Goal: Information Seeking & Learning: Check status

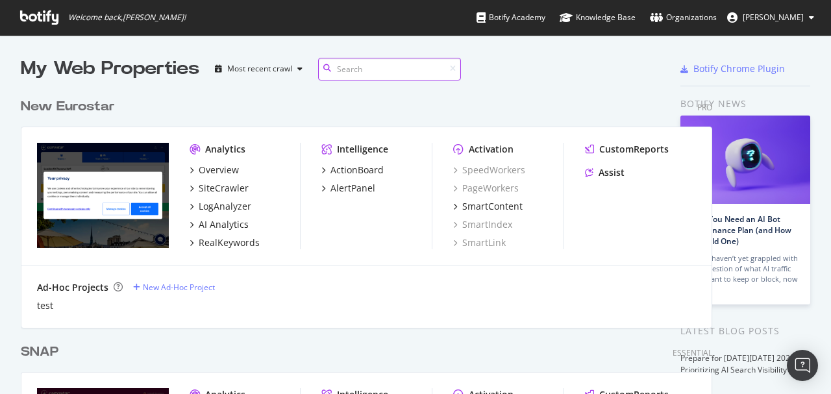
scroll to position [6, 7]
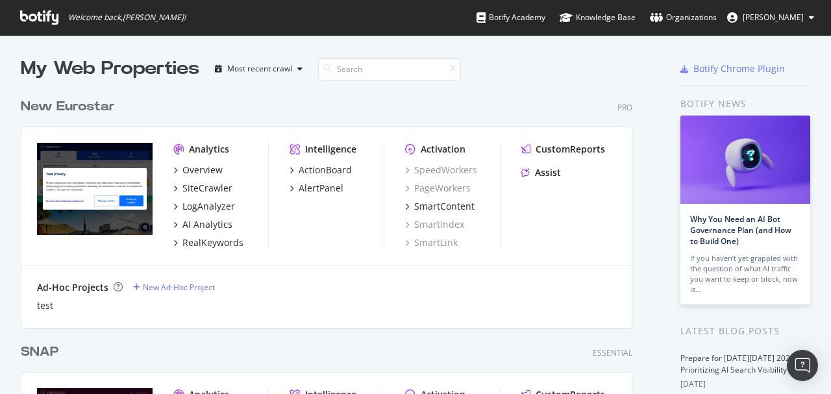
click at [95, 110] on div "New Eurostar" at bounding box center [68, 106] width 94 height 19
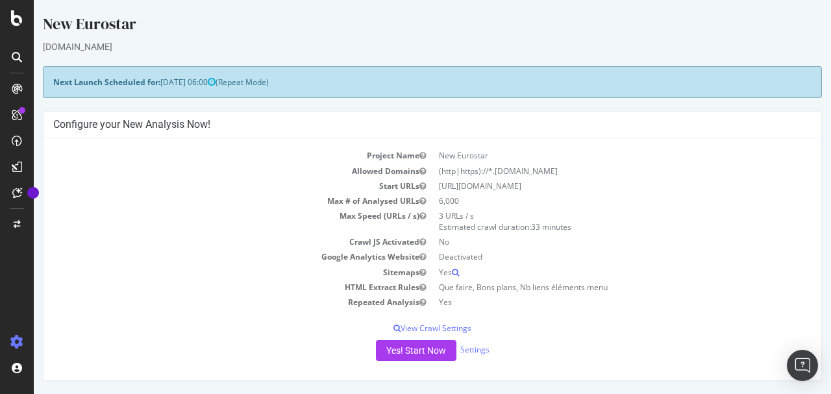
scroll to position [173, 0]
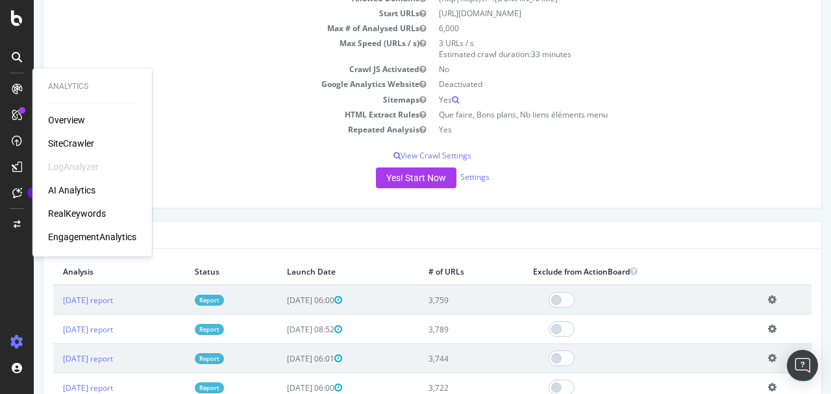
click at [77, 212] on div "RealKeywords" at bounding box center [77, 213] width 58 height 13
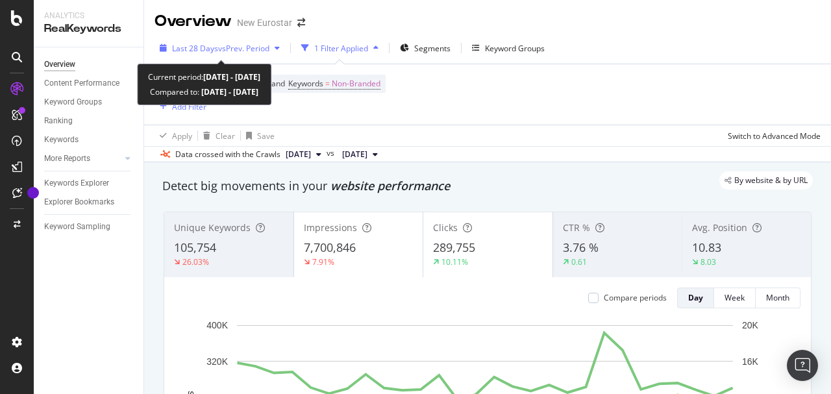
click at [254, 55] on div "Last 28 Days vs Prev. Period" at bounding box center [219, 47] width 130 height 19
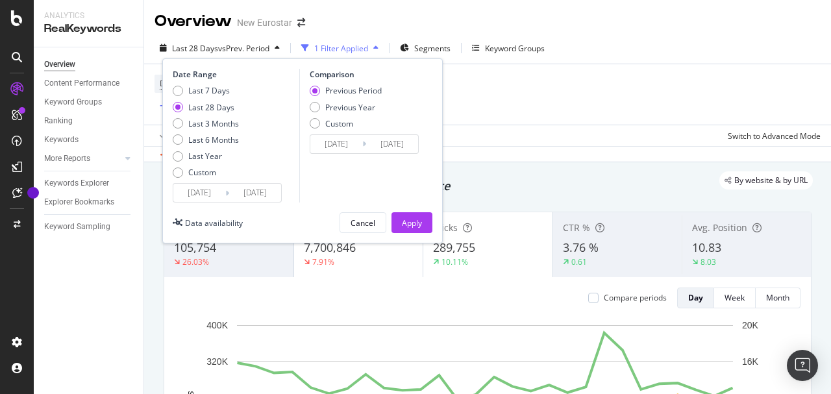
click at [202, 189] on input "[DATE]" at bounding box center [199, 193] width 52 height 18
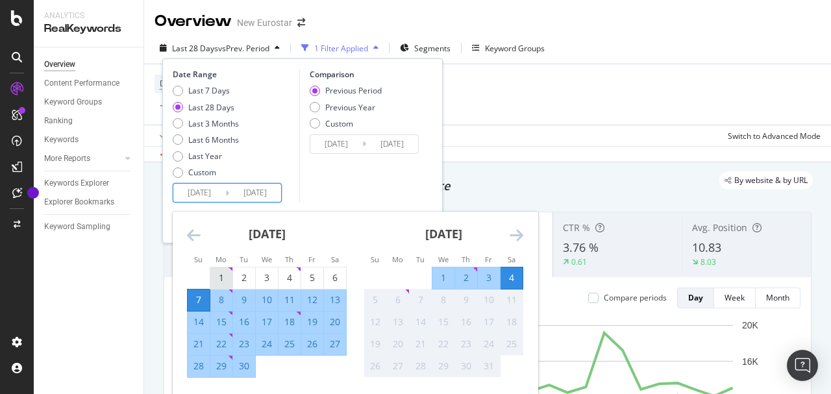
click at [227, 269] on div "1" at bounding box center [221, 277] width 22 height 21
type input "[DATE]"
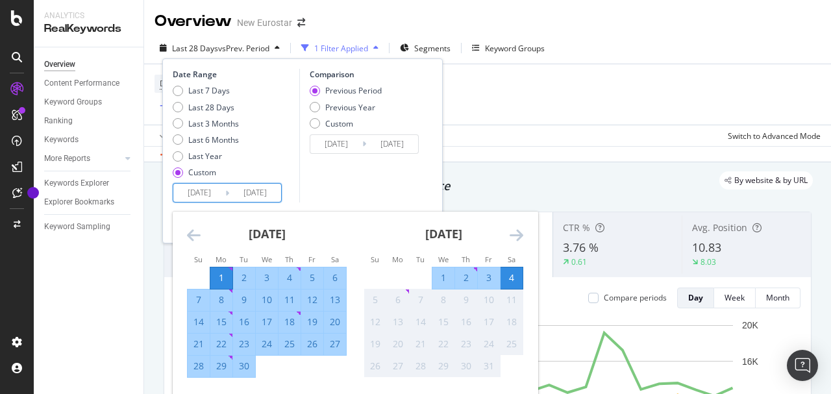
click at [247, 374] on div "30" at bounding box center [244, 366] width 22 height 21
type input "[DATE]"
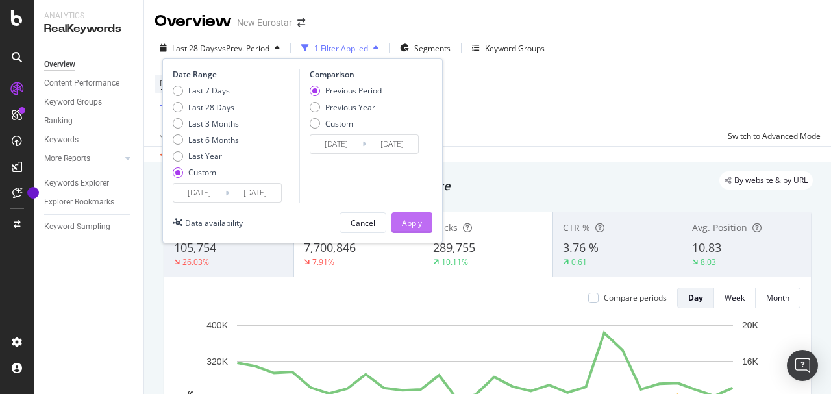
click at [402, 227] on div "Apply" at bounding box center [412, 222] width 20 height 11
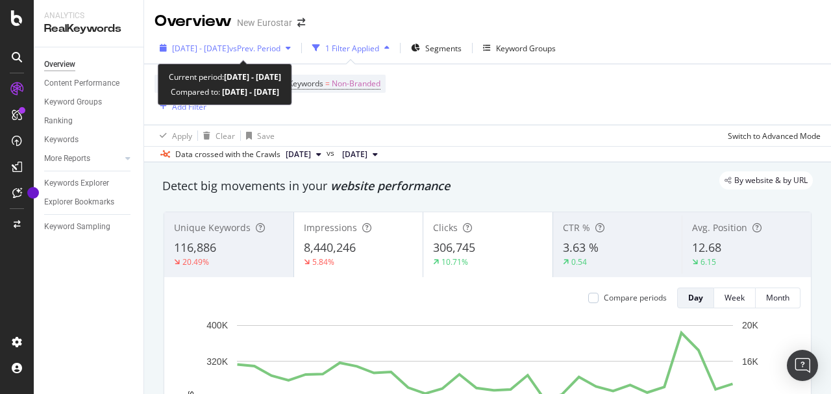
click at [229, 49] on span "[DATE] - [DATE]" at bounding box center [200, 48] width 57 height 11
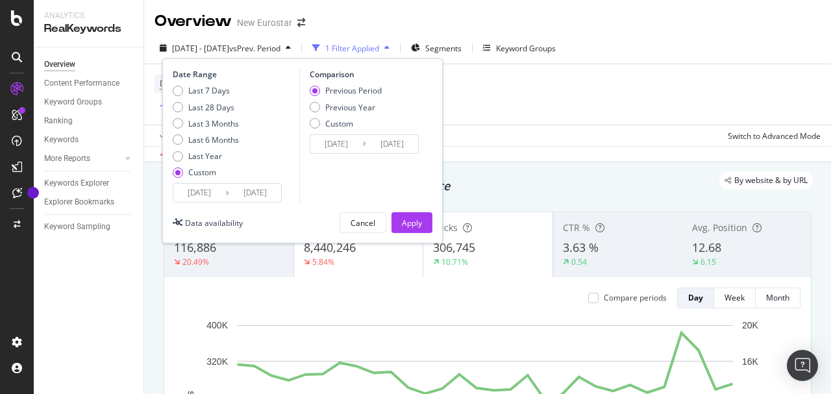
click at [343, 141] on input "[DATE]" at bounding box center [336, 144] width 52 height 18
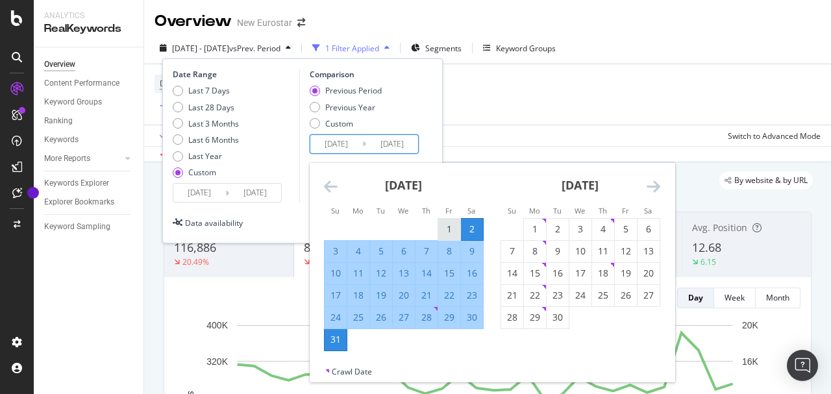
click at [454, 228] on div "1" at bounding box center [449, 229] width 22 height 13
type input "[DATE]"
click at [330, 348] on div "31" at bounding box center [336, 339] width 22 height 21
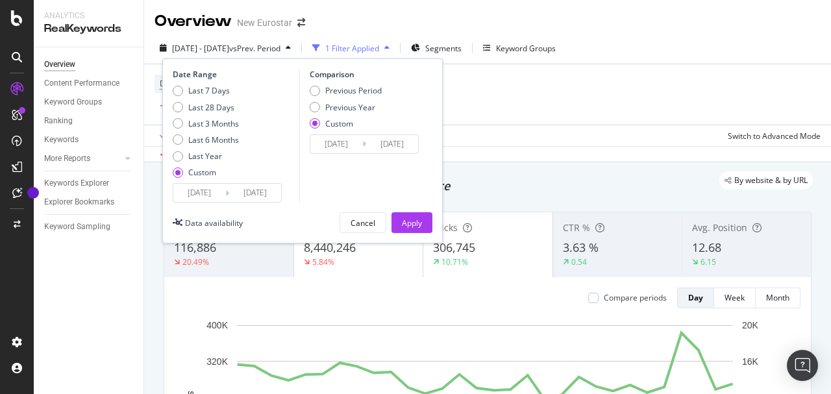
click at [419, 221] on div "Apply" at bounding box center [412, 222] width 20 height 11
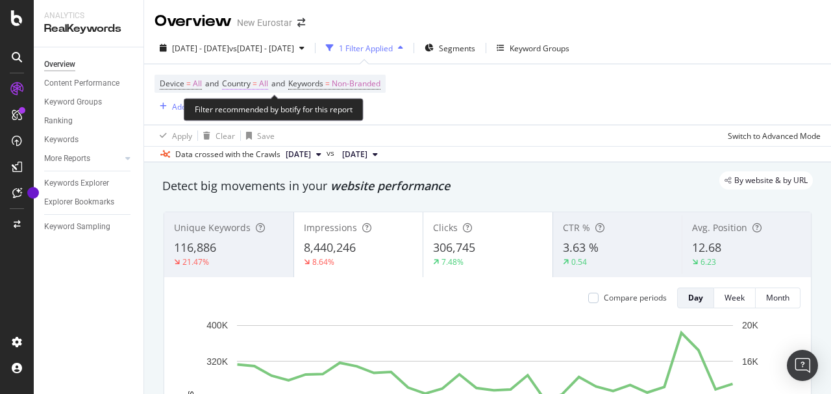
click at [267, 81] on span "All" at bounding box center [263, 84] width 9 height 18
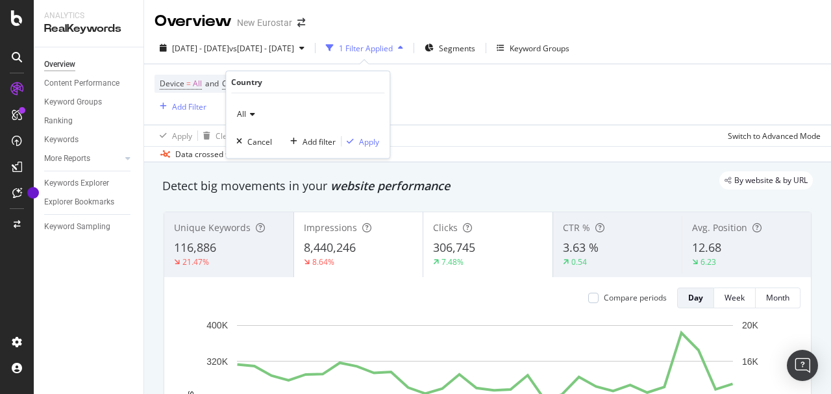
click at [253, 113] on icon at bounding box center [250, 114] width 9 height 8
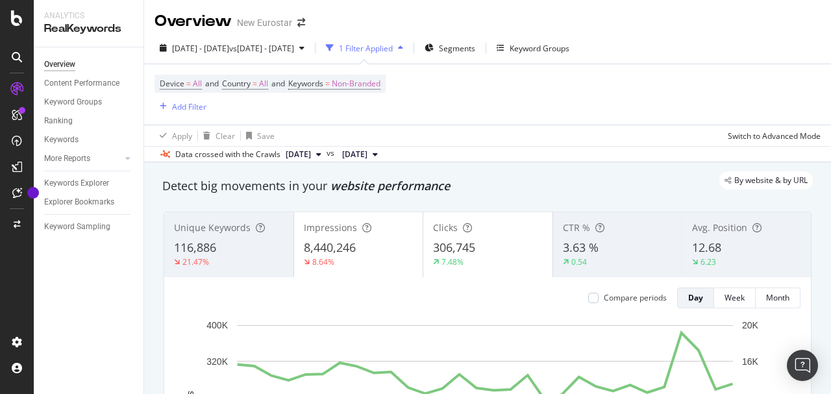
click at [408, 56] on div "1 Filter Applied" at bounding box center [365, 47] width 88 height 19
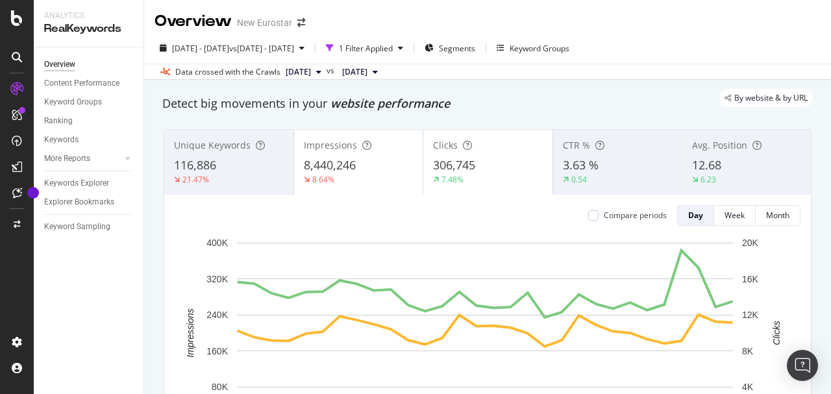
click at [278, 171] on div "116,886" at bounding box center [229, 165] width 110 height 17
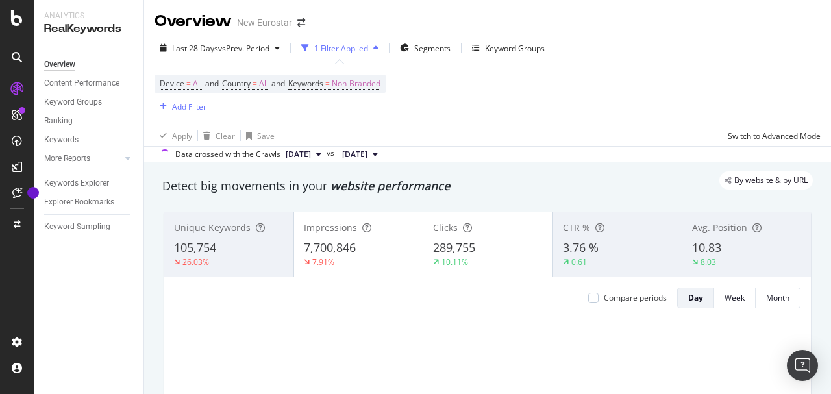
click at [345, 48] on div "1 Filter Applied" at bounding box center [341, 48] width 54 height 11
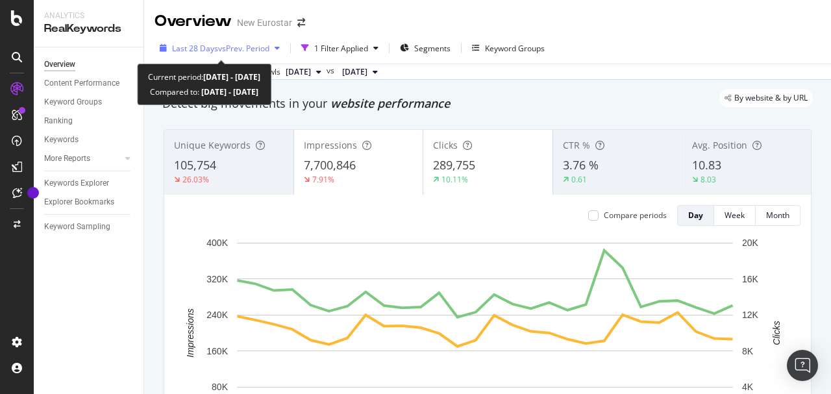
click at [246, 43] on span "vs Prev. Period" at bounding box center [243, 48] width 51 height 11
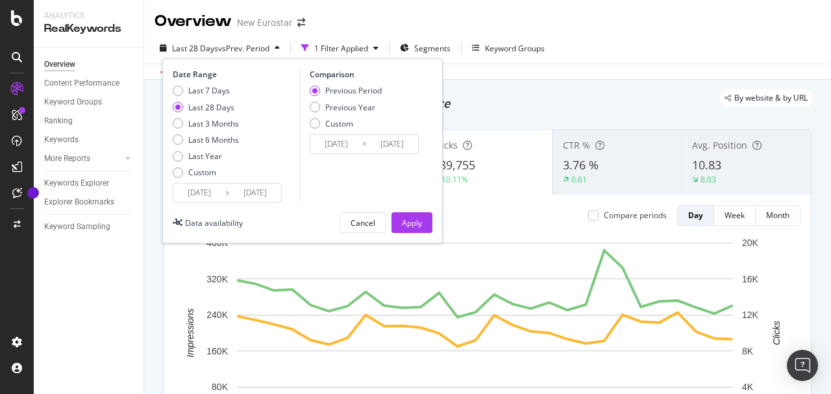
click at [197, 187] on input "[DATE]" at bounding box center [199, 193] width 52 height 18
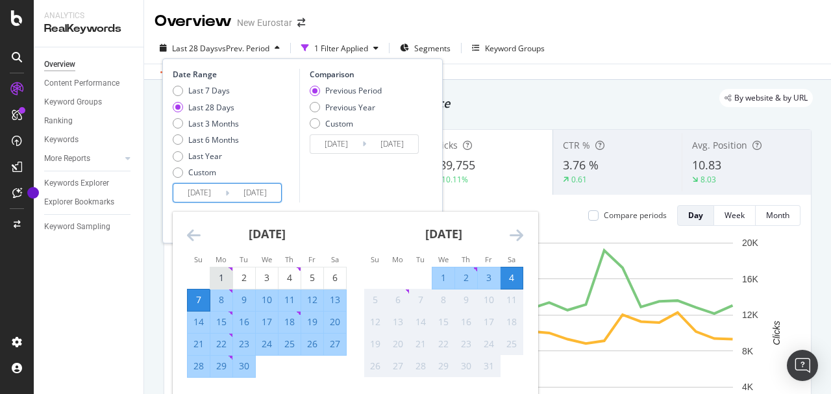
click at [224, 278] on div "1" at bounding box center [221, 277] width 22 height 13
type input "[DATE]"
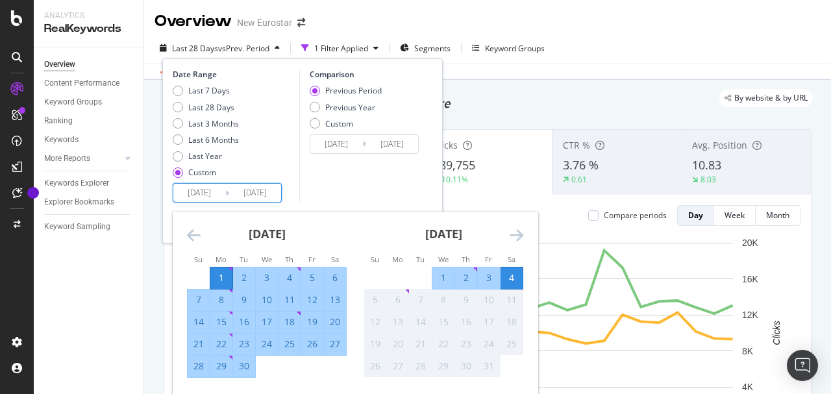
click at [246, 363] on div "30" at bounding box center [244, 366] width 22 height 13
type input "[DATE]"
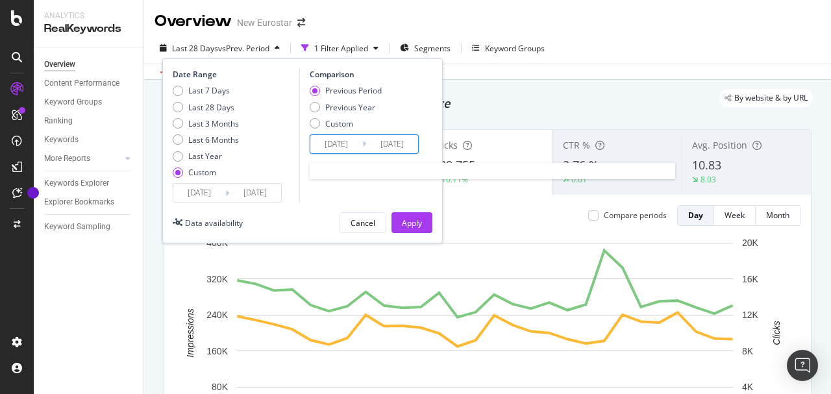
click at [325, 140] on input "[DATE]" at bounding box center [336, 144] width 52 height 18
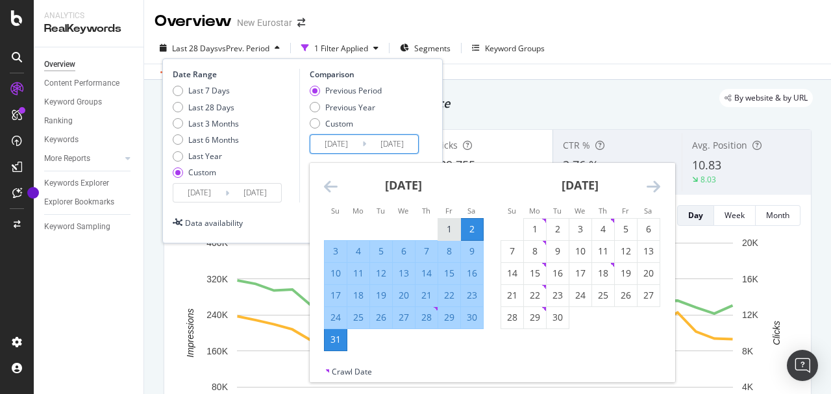
click at [453, 223] on div "1" at bounding box center [449, 229] width 22 height 13
type input "[DATE]"
click at [338, 339] on div "31" at bounding box center [336, 339] width 22 height 13
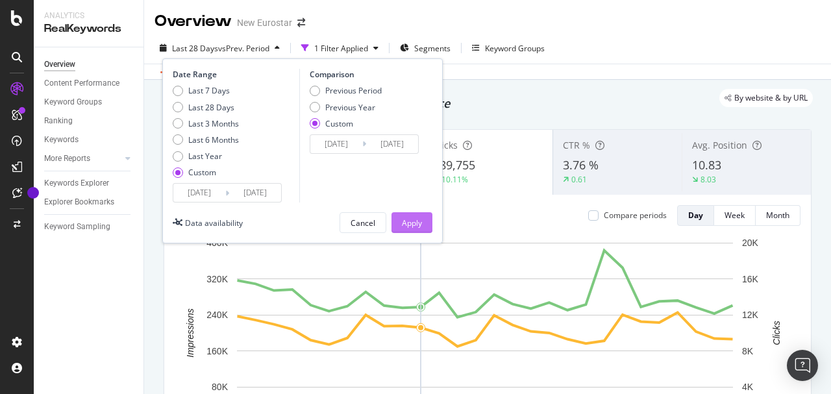
click at [422, 225] on button "Apply" at bounding box center [411, 222] width 41 height 21
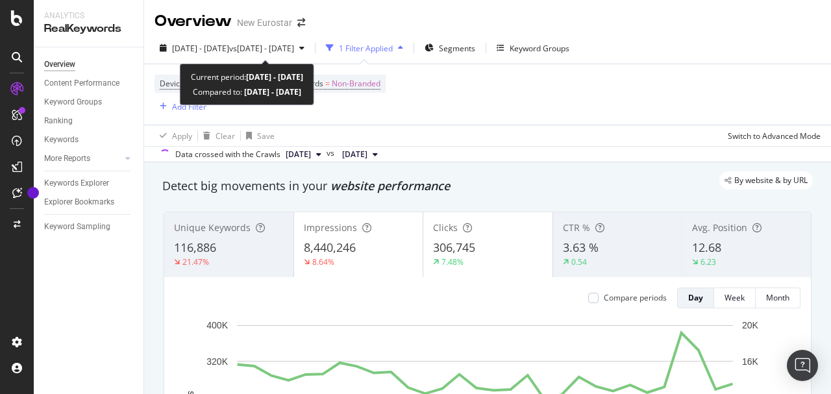
click at [393, 48] on div "1 Filter Applied" at bounding box center [366, 48] width 54 height 11
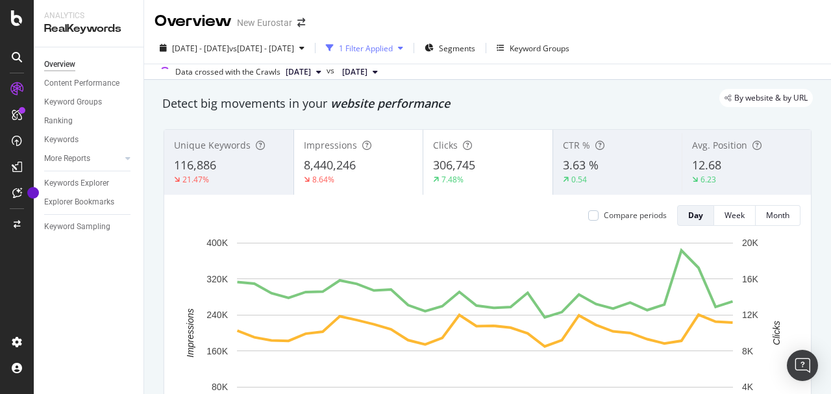
click at [393, 48] on div "1 Filter Applied" at bounding box center [366, 48] width 54 height 11
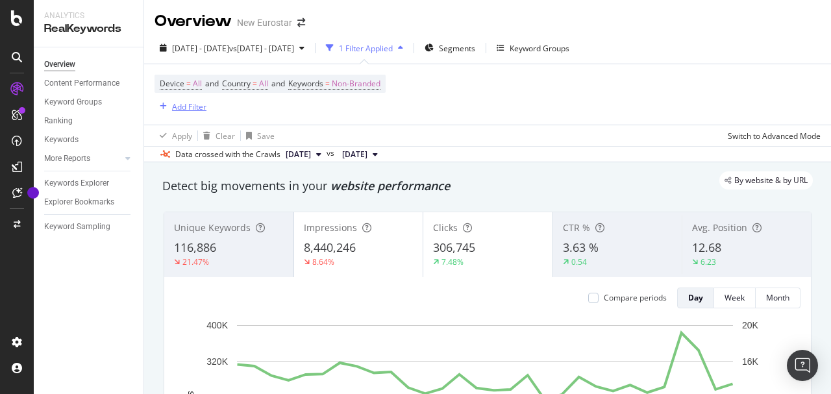
click at [175, 110] on div "Add Filter" at bounding box center [189, 106] width 34 height 11
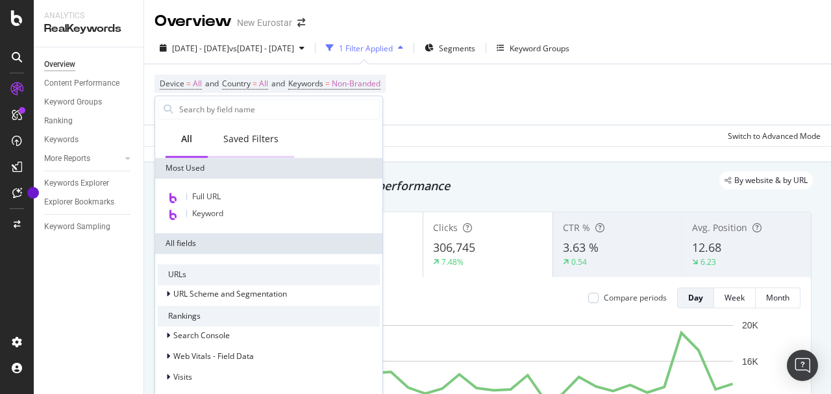
click at [260, 134] on div "Saved Filters" at bounding box center [250, 138] width 55 height 13
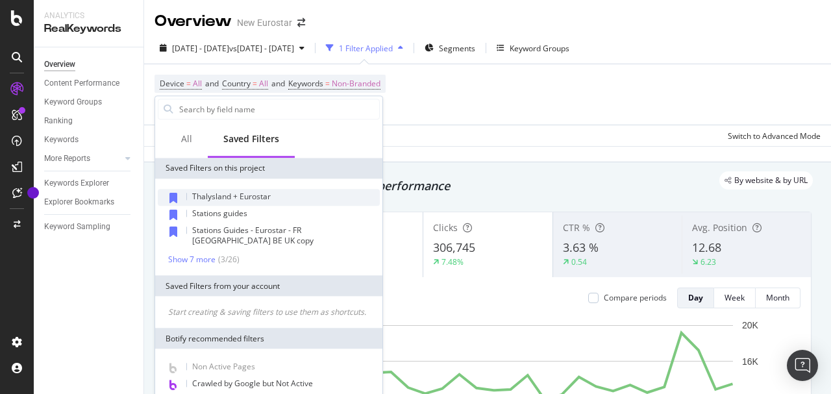
click at [254, 195] on span "Thalysland + Eurostar" at bounding box center [231, 196] width 79 height 11
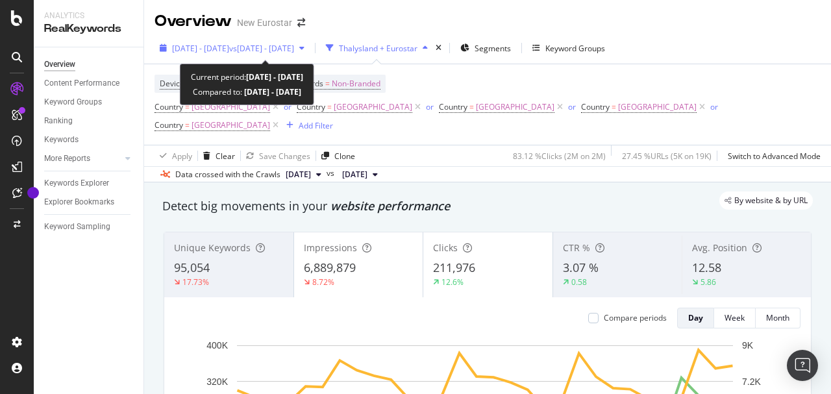
click at [184, 49] on span "[DATE] - [DATE]" at bounding box center [200, 48] width 57 height 11
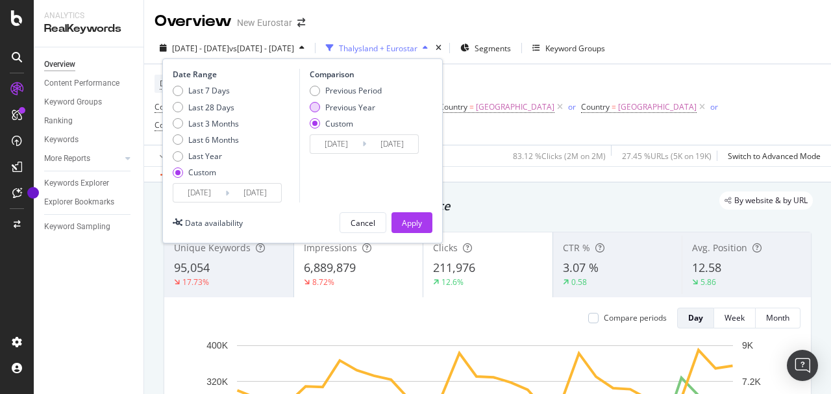
click at [349, 109] on div "Previous Year" at bounding box center [350, 107] width 50 height 11
type input "[DATE]"
click at [338, 139] on input "[DATE]" at bounding box center [336, 144] width 52 height 18
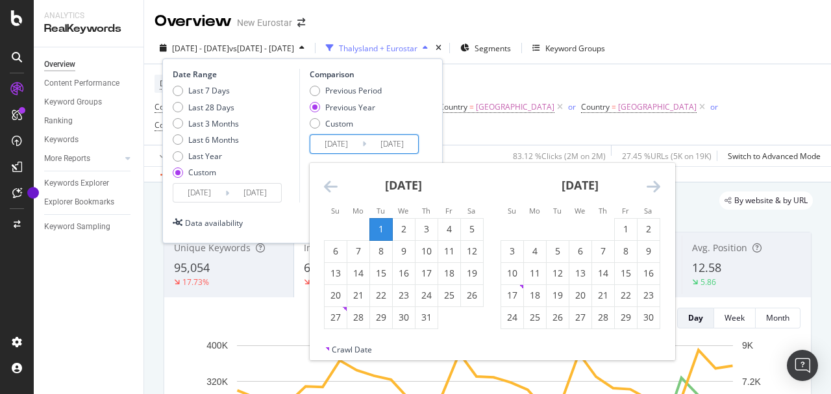
click at [330, 188] on icon "Move backward to switch to the previous month." at bounding box center [331, 186] width 14 height 16
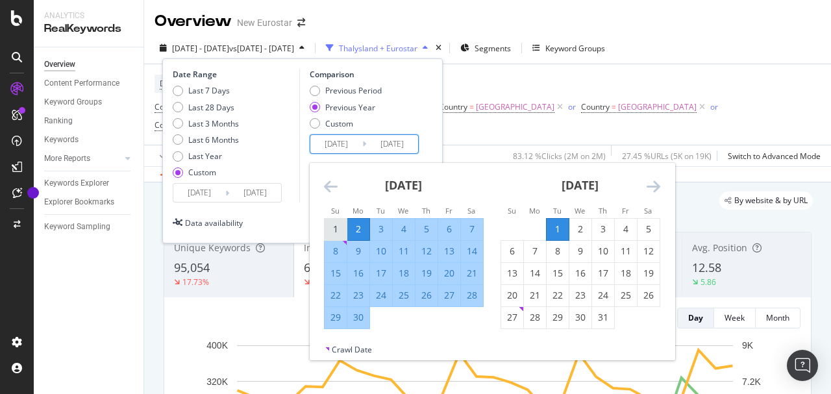
click at [341, 228] on div "1" at bounding box center [336, 229] width 22 height 13
type input "[DATE]"
click at [361, 315] on div "30" at bounding box center [358, 317] width 22 height 13
type input "[DATE]"
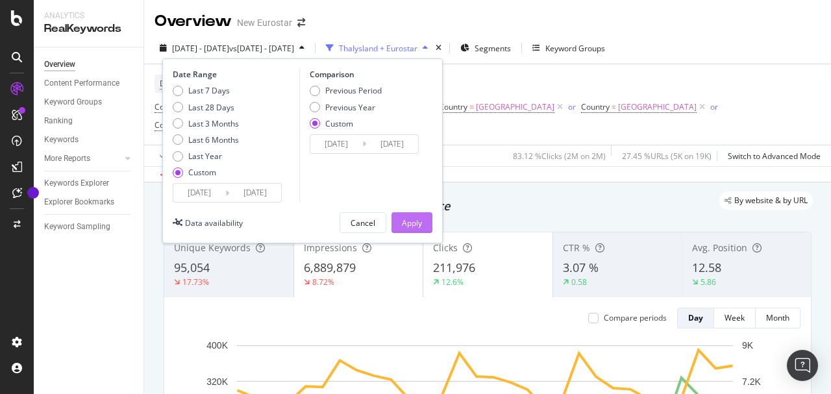
click at [407, 217] on div "Apply" at bounding box center [412, 222] width 20 height 11
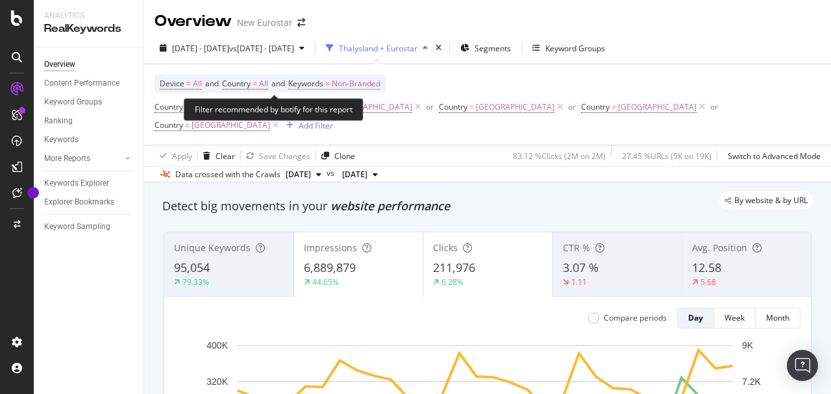
click at [361, 84] on span "Non-Branded" at bounding box center [356, 84] width 49 height 18
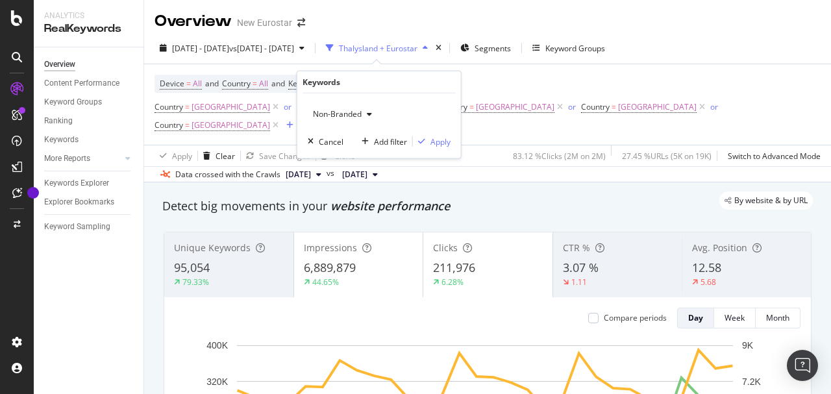
click at [344, 105] on div "Non-Branded" at bounding box center [342, 114] width 69 height 19
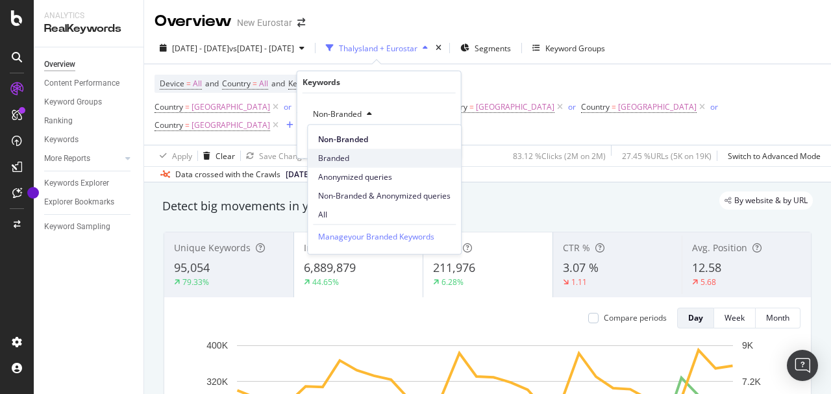
click at [347, 153] on span "Branded" at bounding box center [384, 159] width 132 height 12
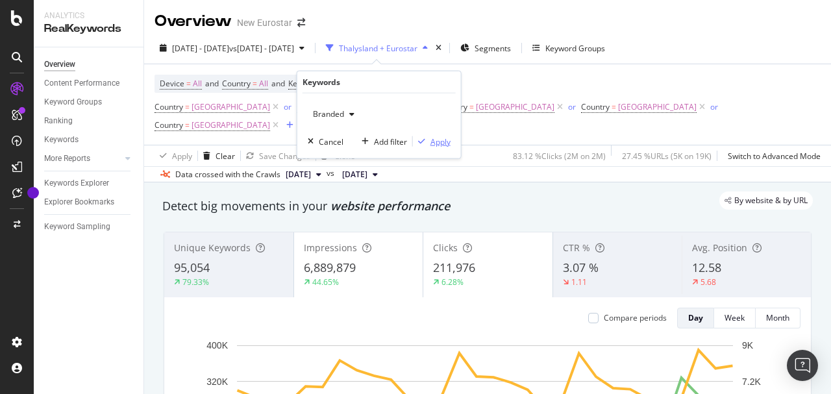
click at [431, 138] on div "Apply" at bounding box center [440, 141] width 20 height 11
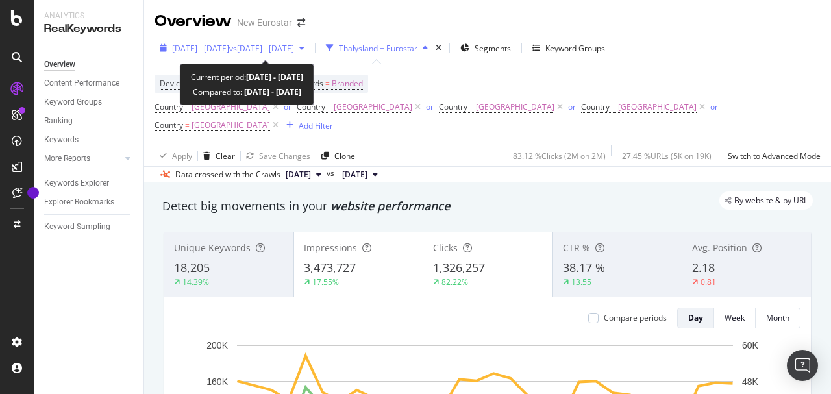
click at [294, 44] on span "vs [DATE] - [DATE]" at bounding box center [261, 48] width 65 height 11
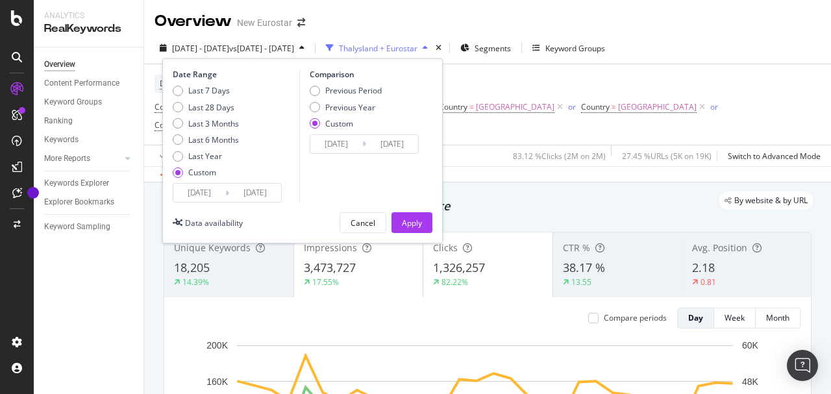
click at [331, 143] on input "[DATE]" at bounding box center [336, 144] width 52 height 18
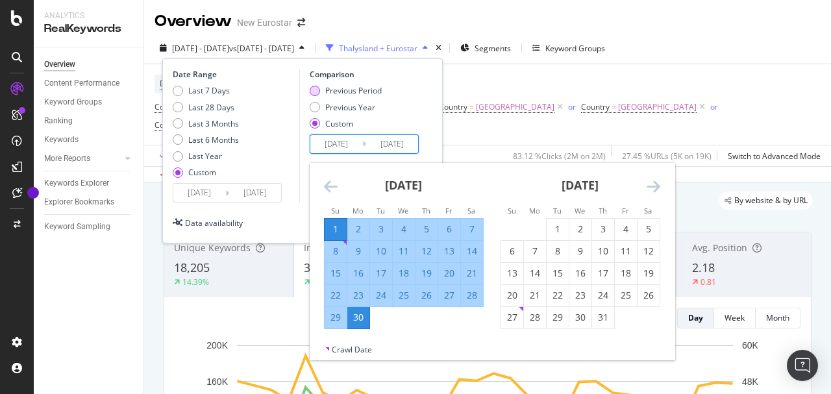
click at [350, 92] on div "Previous Period" at bounding box center [353, 90] width 56 height 11
type input "[DATE]"
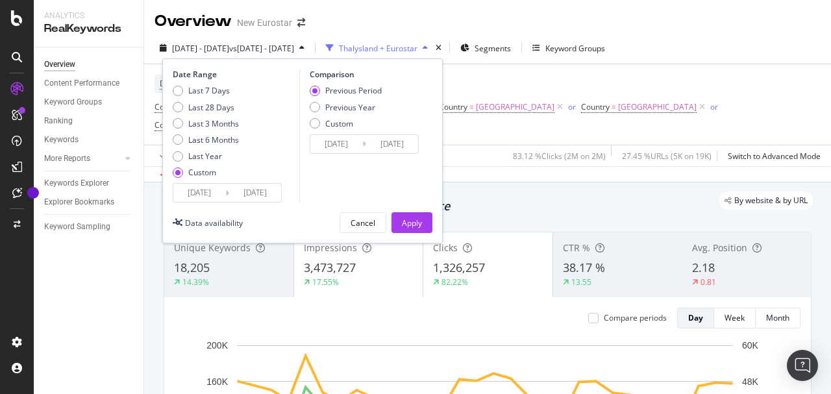
click at [348, 152] on input "[DATE]" at bounding box center [336, 144] width 52 height 18
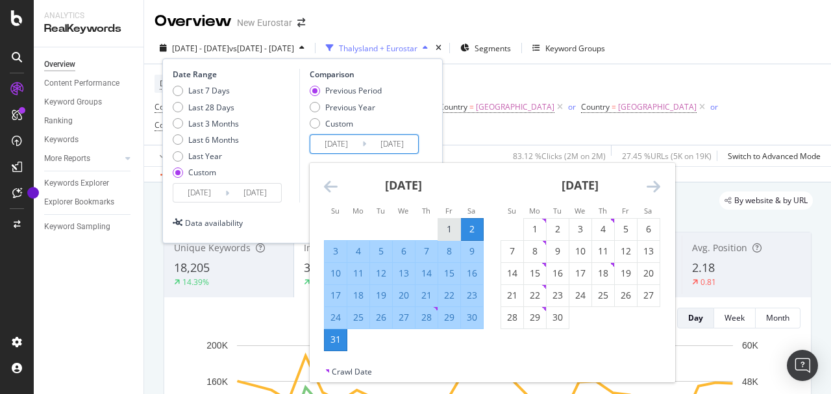
click at [441, 225] on div "1" at bounding box center [449, 229] width 22 height 13
type input "[DATE]"
click at [338, 339] on div "31" at bounding box center [336, 339] width 22 height 13
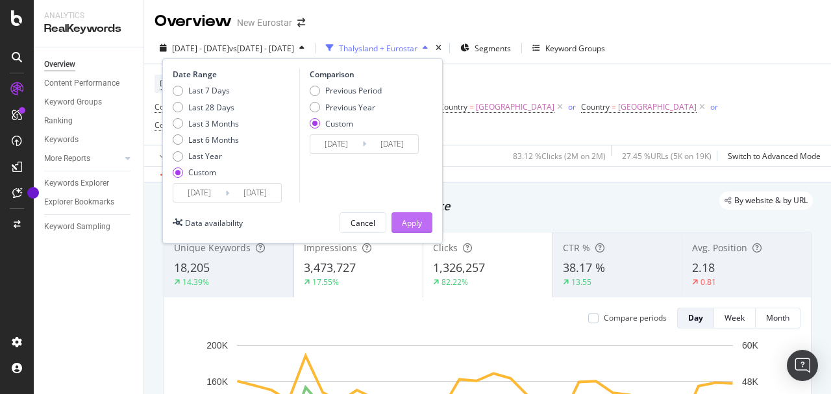
click at [410, 227] on div "Apply" at bounding box center [412, 222] width 20 height 11
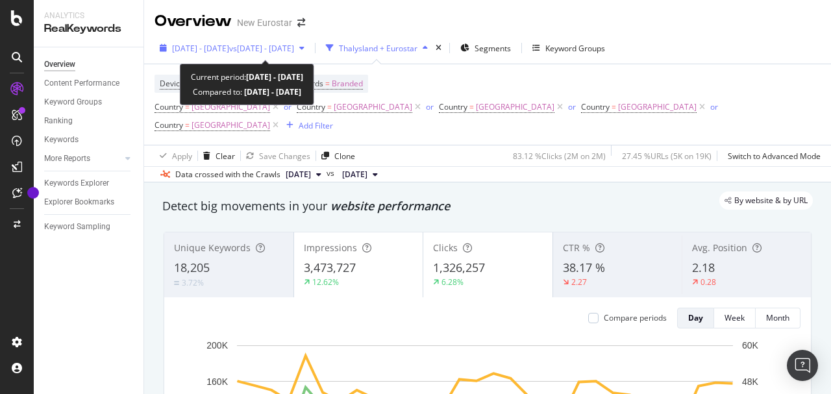
click at [245, 40] on div "[DATE] - [DATE] vs [DATE] - [DATE]" at bounding box center [231, 47] width 155 height 19
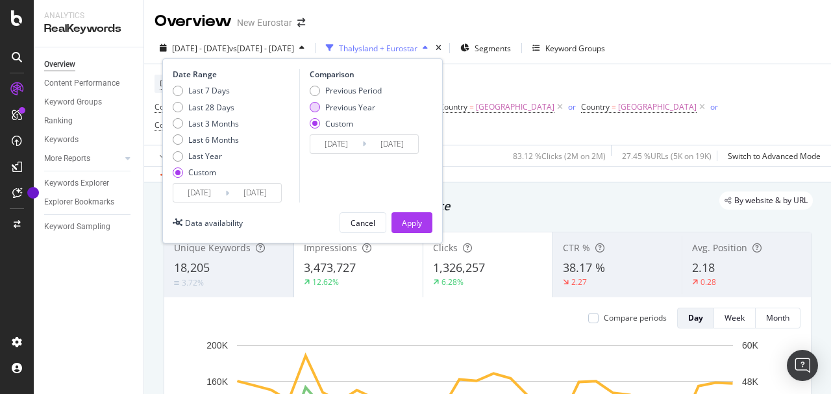
click at [338, 105] on div "Previous Year" at bounding box center [350, 107] width 50 height 11
type input "[DATE]"
click at [338, 138] on input "[DATE]" at bounding box center [336, 144] width 52 height 18
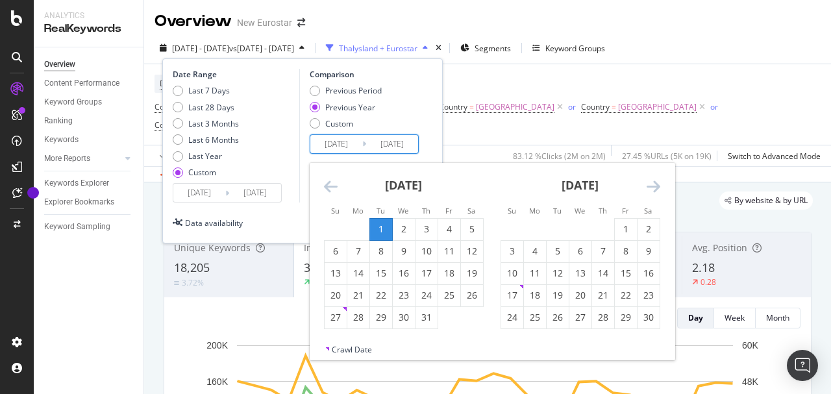
click at [329, 192] on icon "Move backward to switch to the previous month." at bounding box center [331, 186] width 14 height 16
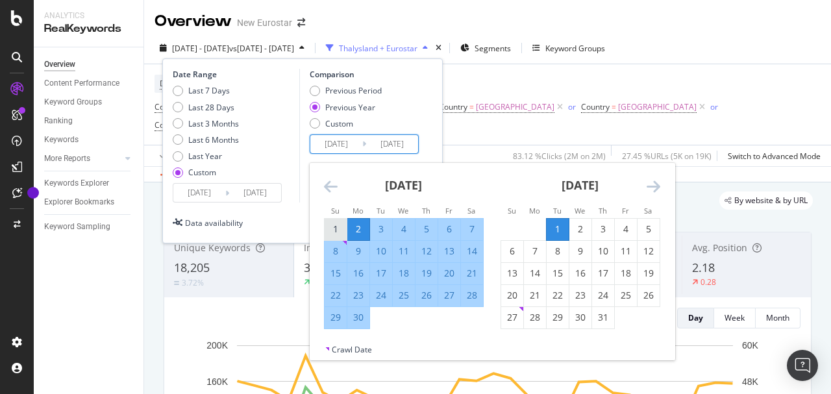
click at [334, 221] on div "1" at bounding box center [336, 229] width 22 height 21
type input "[DATE]"
drag, startPoint x: 362, startPoint y: 323, endPoint x: 386, endPoint y: 242, distance: 84.0
click at [362, 321] on div "30" at bounding box center [358, 317] width 22 height 13
type input "[DATE]"
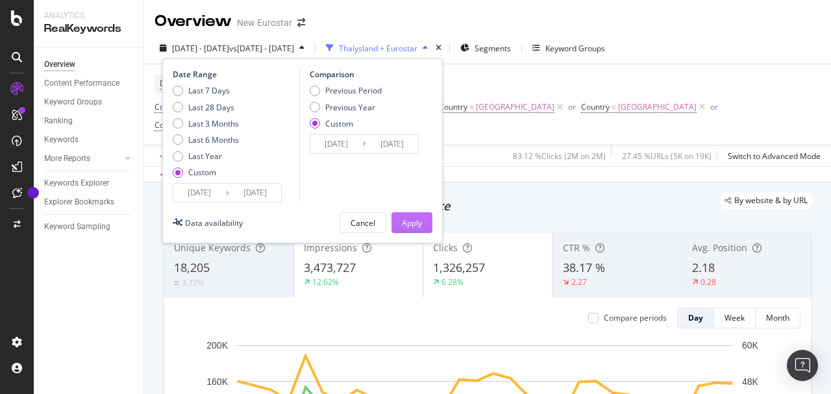
click at [430, 219] on button "Apply" at bounding box center [411, 222] width 41 height 21
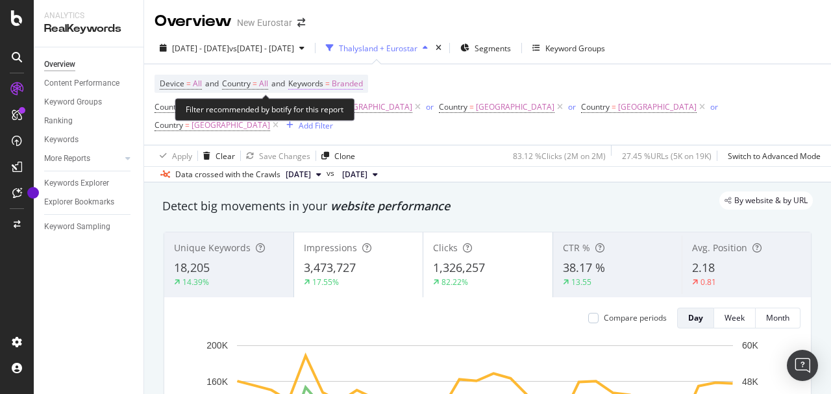
click at [333, 86] on span "Keywords = Branded" at bounding box center [325, 84] width 75 height 12
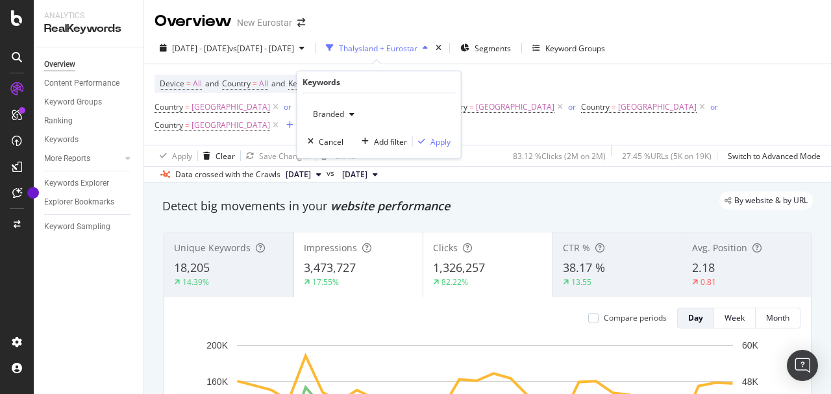
click at [326, 116] on span "Branded" at bounding box center [326, 113] width 36 height 11
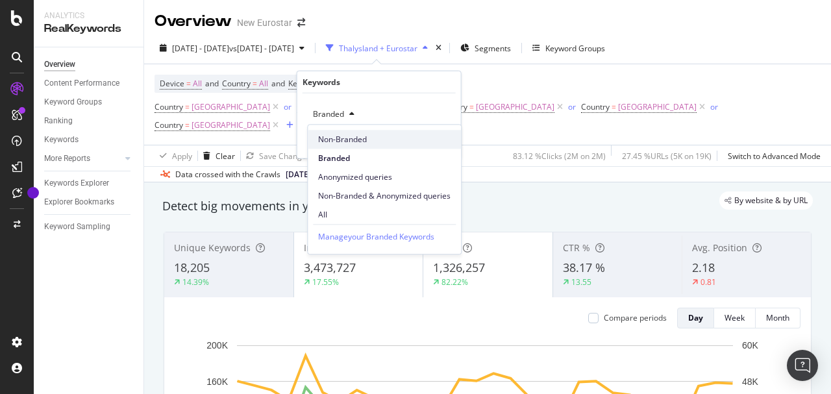
click at [355, 134] on span "Non-Branded" at bounding box center [384, 140] width 132 height 12
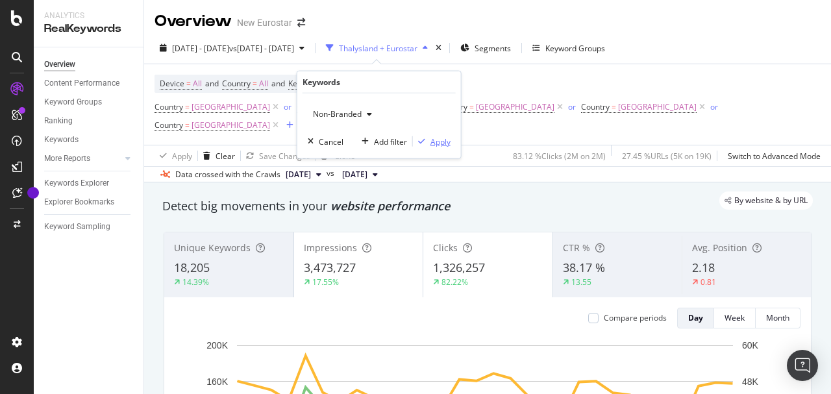
click at [424, 140] on icon "button" at bounding box center [421, 142] width 7 height 8
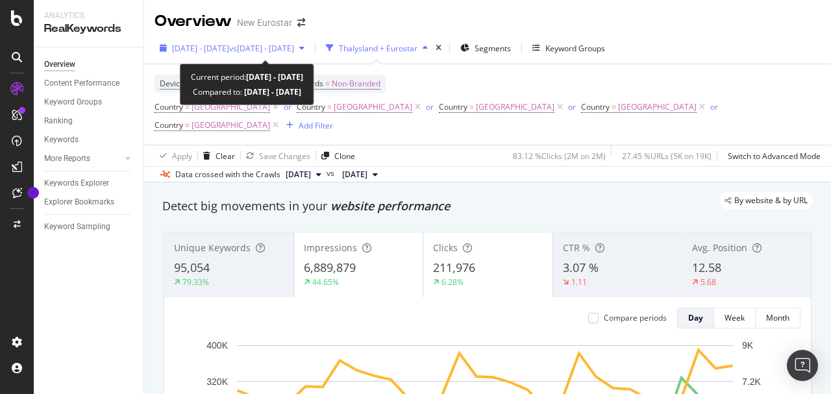
click at [294, 48] on span "vs [DATE] - [DATE]" at bounding box center [261, 48] width 65 height 11
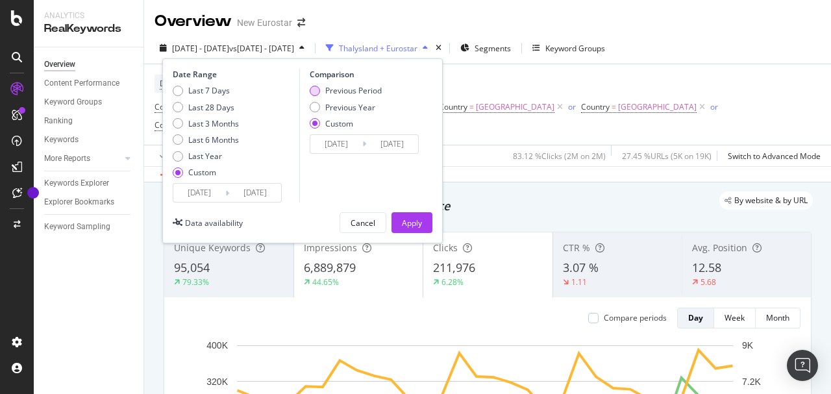
click at [345, 92] on div "Previous Period" at bounding box center [353, 90] width 56 height 11
type input "[DATE]"
click at [347, 148] on input "[DATE]" at bounding box center [336, 144] width 52 height 18
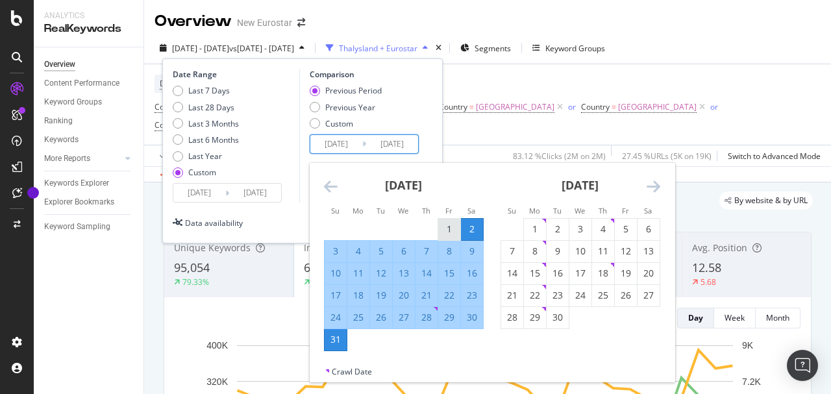
click at [442, 230] on div "1" at bounding box center [449, 229] width 22 height 13
type input "[DATE]"
click at [331, 342] on div "31" at bounding box center [336, 339] width 22 height 13
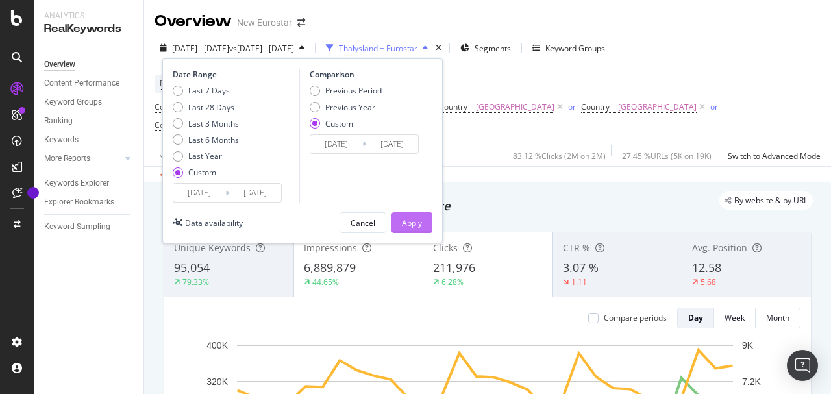
click at [407, 222] on div "Apply" at bounding box center [412, 222] width 20 height 11
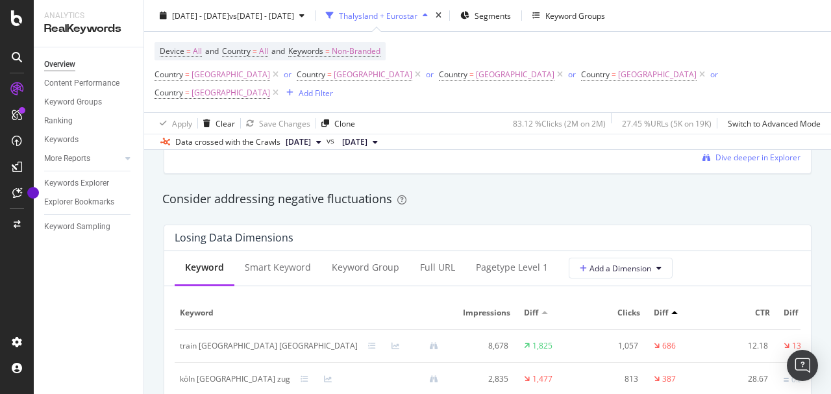
scroll to position [1298, 0]
